Goal: Transaction & Acquisition: Purchase product/service

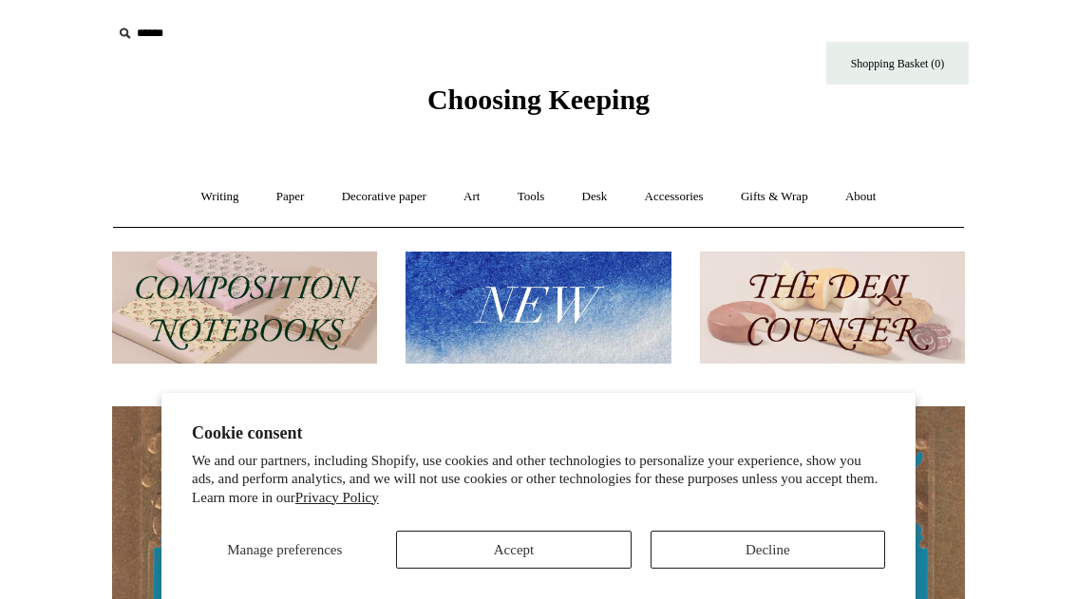
click at [128, 38] on icon at bounding box center [124, 33] width 21 height 21
click at [152, 37] on input "text" at bounding box center [229, 33] width 234 height 35
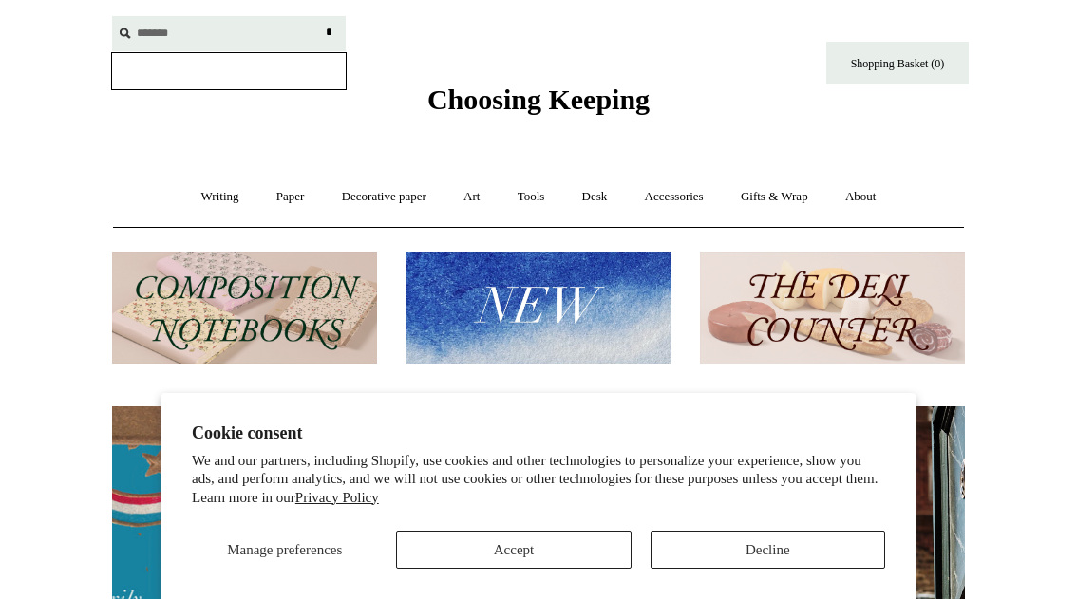
scroll to position [0, 853]
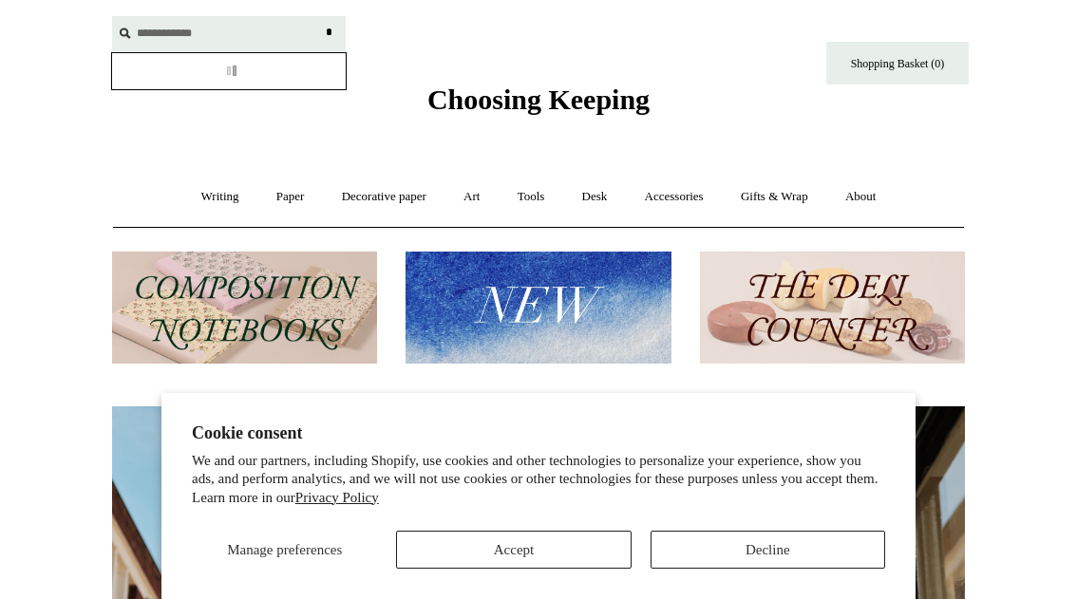
type input "**********"
click at [319, 16] on input "*" at bounding box center [328, 32] width 19 height 33
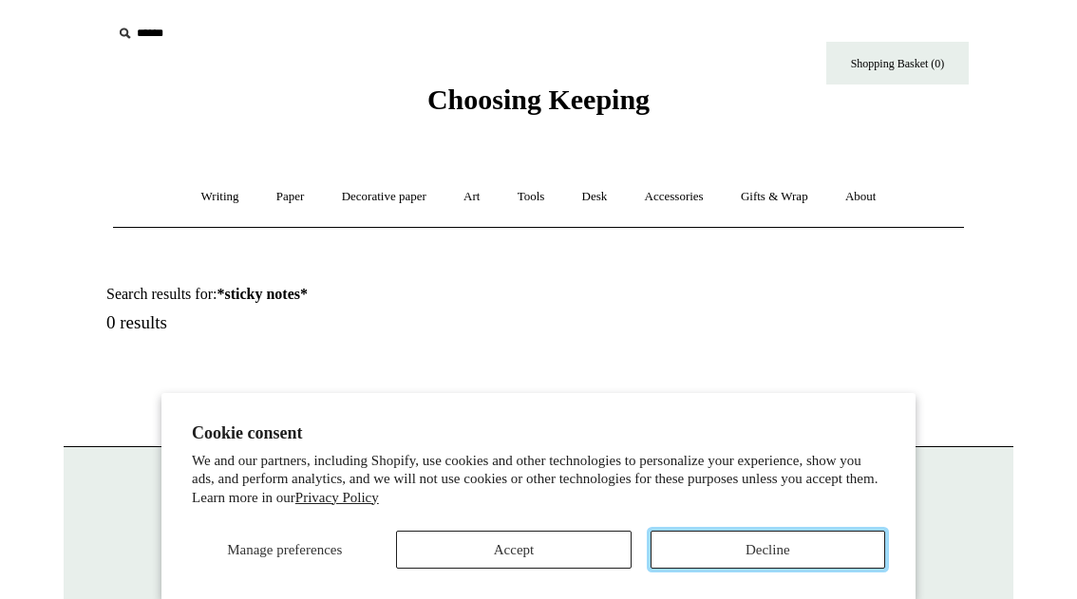
click at [732, 561] on button "Decline" at bounding box center [767, 550] width 235 height 38
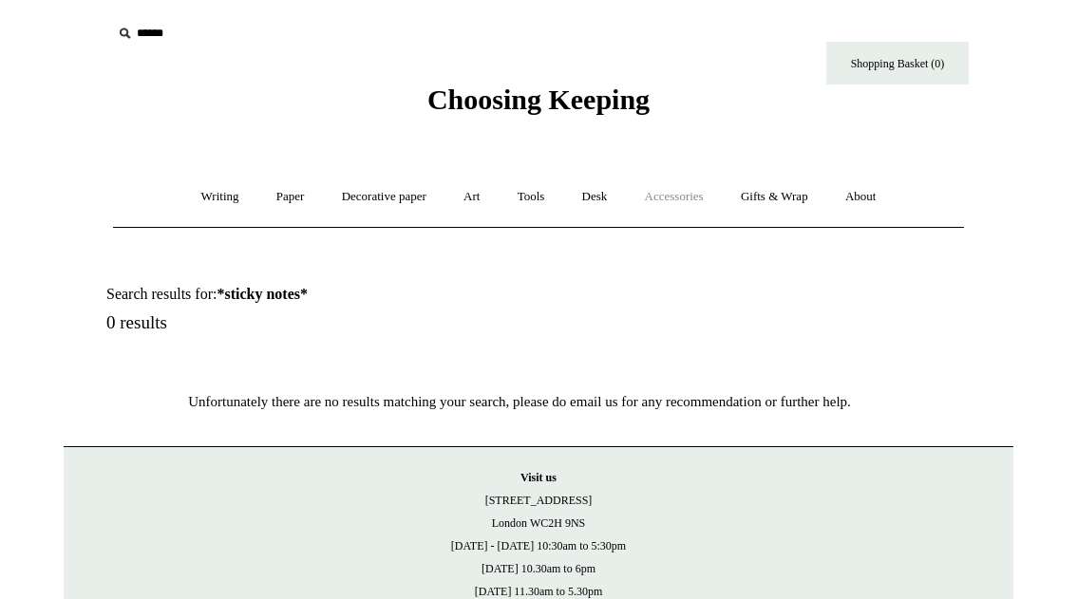
click at [688, 202] on link "Accessories +" at bounding box center [674, 197] width 93 height 50
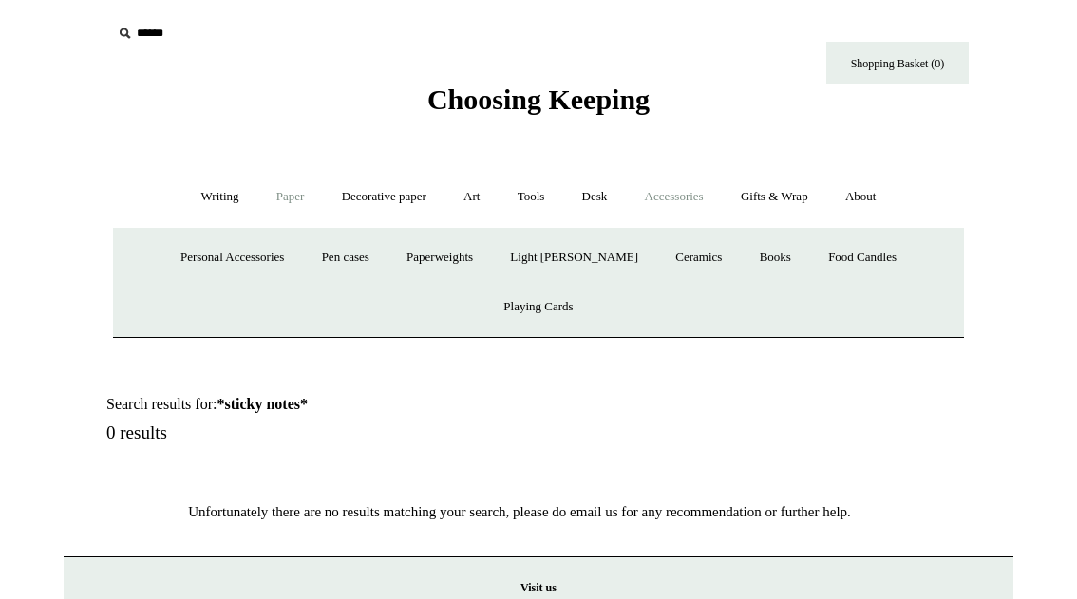
click at [288, 202] on link "Paper +" at bounding box center [290, 197] width 63 height 50
